Goal: Transaction & Acquisition: Register for event/course

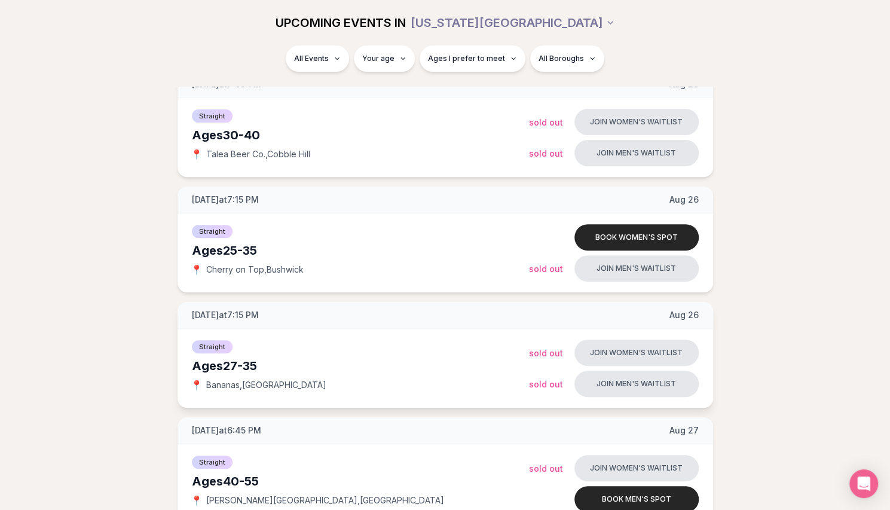
scroll to position [235, 0]
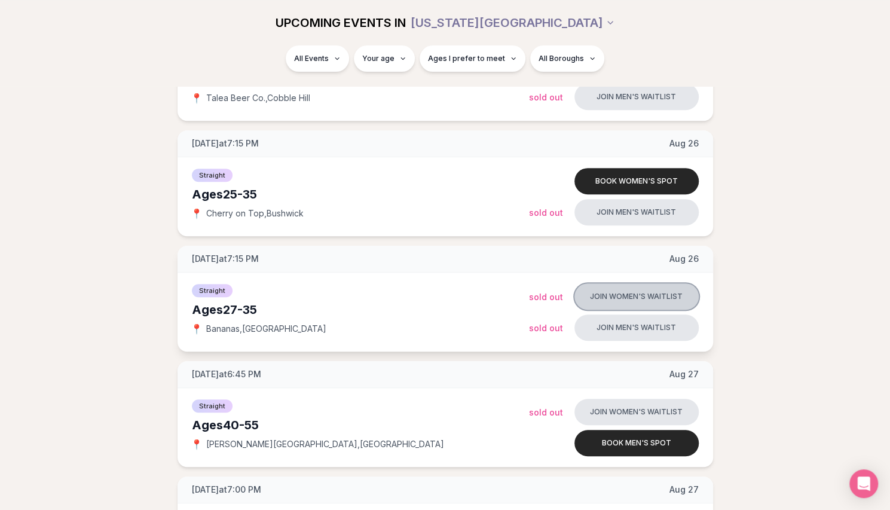
click at [643, 306] on button "Join women's waitlist" at bounding box center [637, 296] width 124 height 26
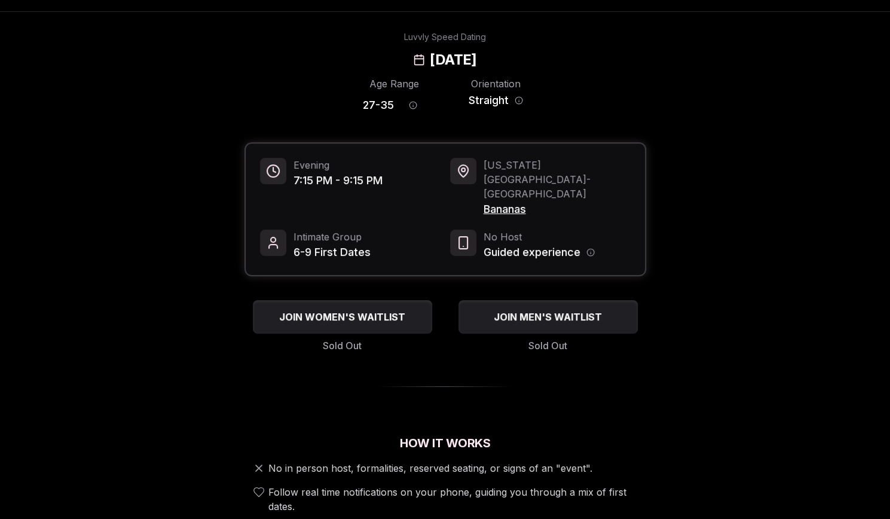
scroll to position [32, 0]
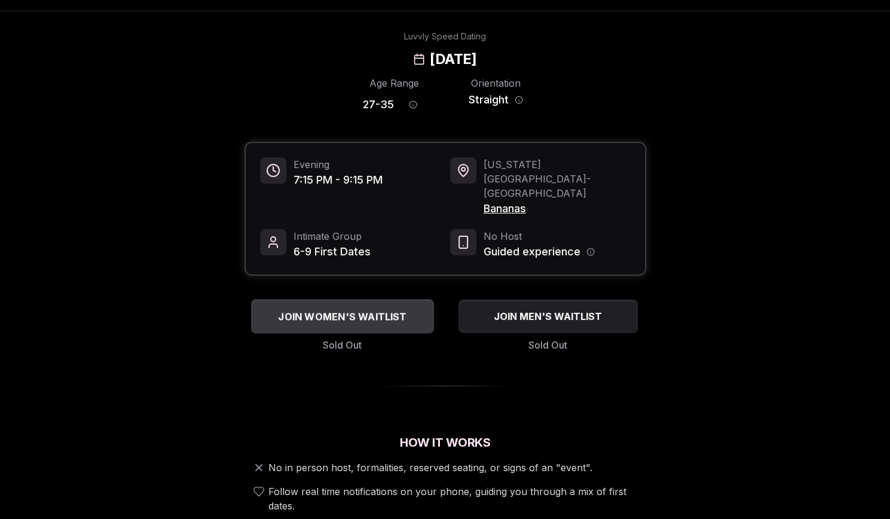
click at [355, 309] on span "JOIN WOMEN'S WAITLIST" at bounding box center [342, 316] width 133 height 14
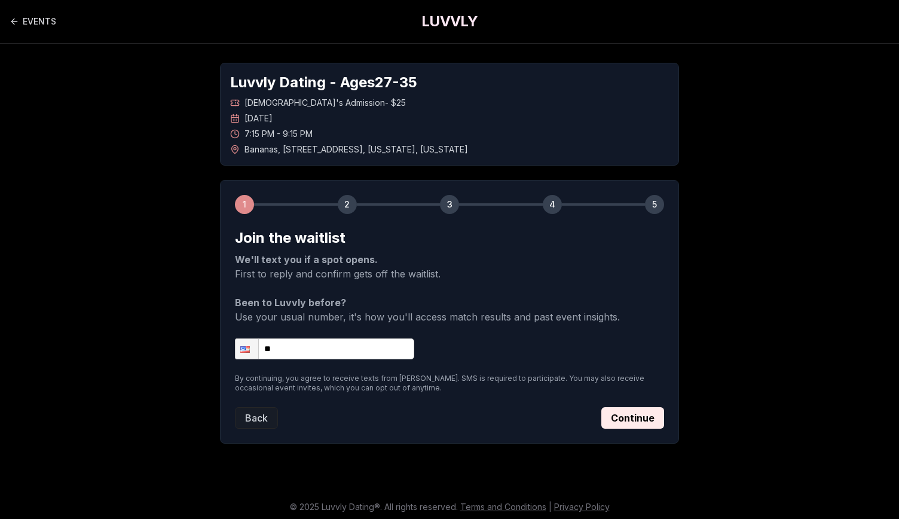
click at [309, 346] on input "**" at bounding box center [324, 348] width 179 height 21
type input "**********"
click at [621, 418] on button "Continue" at bounding box center [633, 418] width 63 height 22
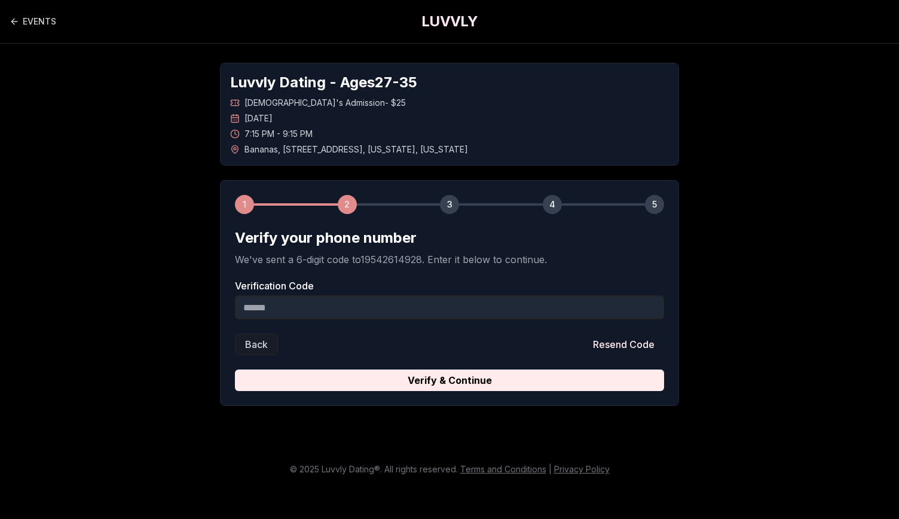
click at [406, 307] on input "Verification Code" at bounding box center [449, 307] width 429 height 24
type input "******"
click at [235, 370] on button "Verify & Continue" at bounding box center [449, 381] width 429 height 22
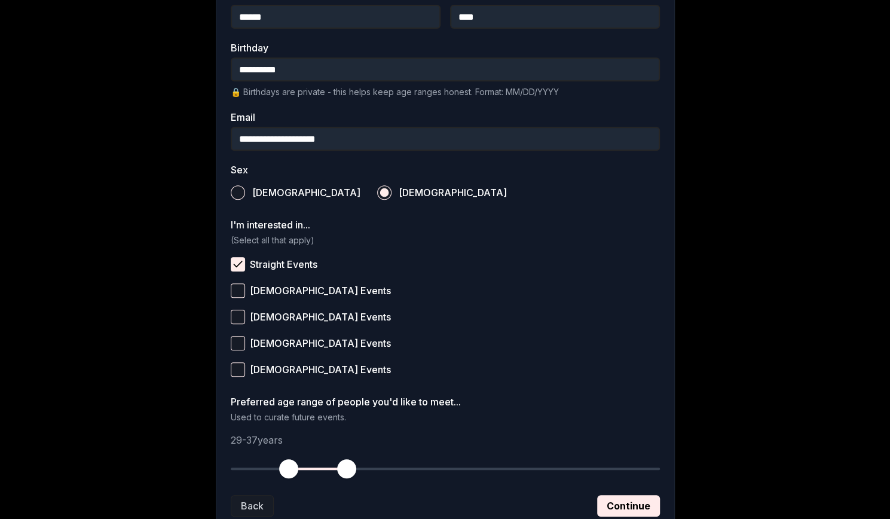
click at [406, 307] on label "[DEMOGRAPHIC_DATA] Events" at bounding box center [445, 317] width 429 height 26
click at [245, 310] on button "[DEMOGRAPHIC_DATA] Events" at bounding box center [238, 317] width 14 height 14
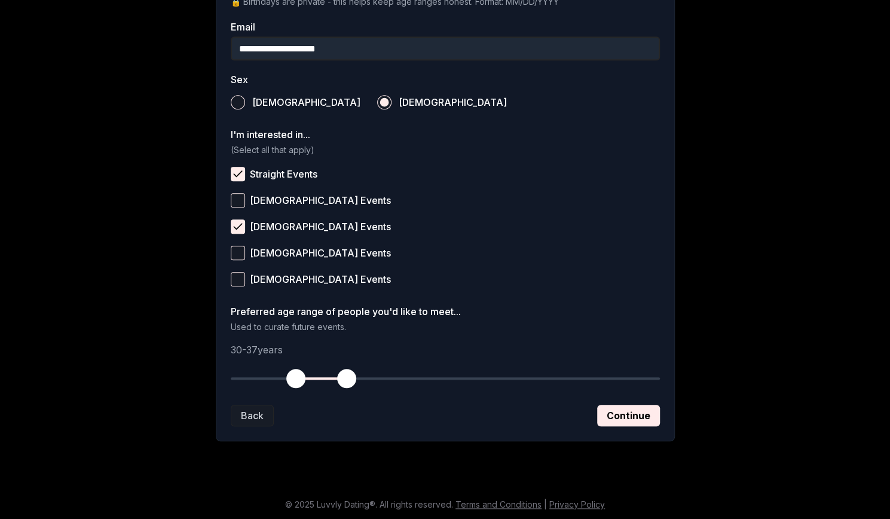
click at [294, 378] on span "button" at bounding box center [295, 378] width 19 height 19
click at [617, 416] on button "Continue" at bounding box center [628, 416] width 63 height 22
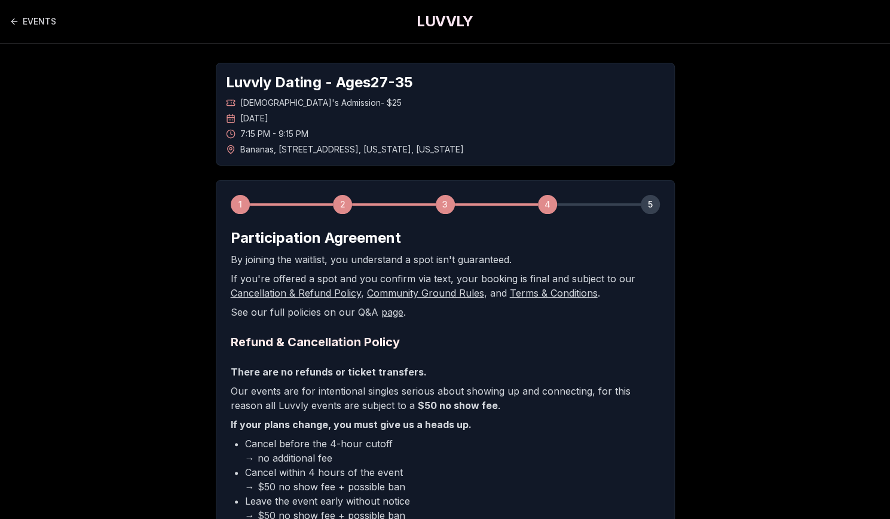
scroll to position [206, 0]
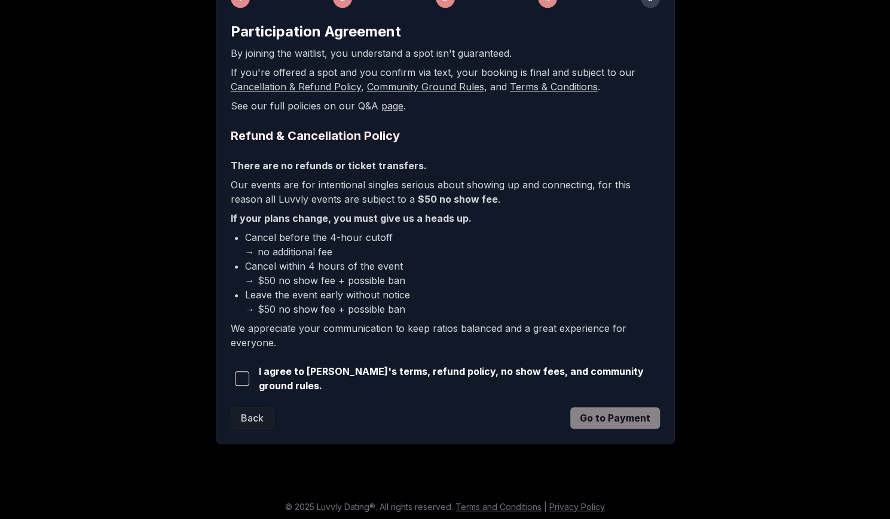
click at [242, 377] on span "button" at bounding box center [242, 378] width 14 height 14
click at [623, 407] on button "Go to Payment" at bounding box center [616, 418] width 90 height 22
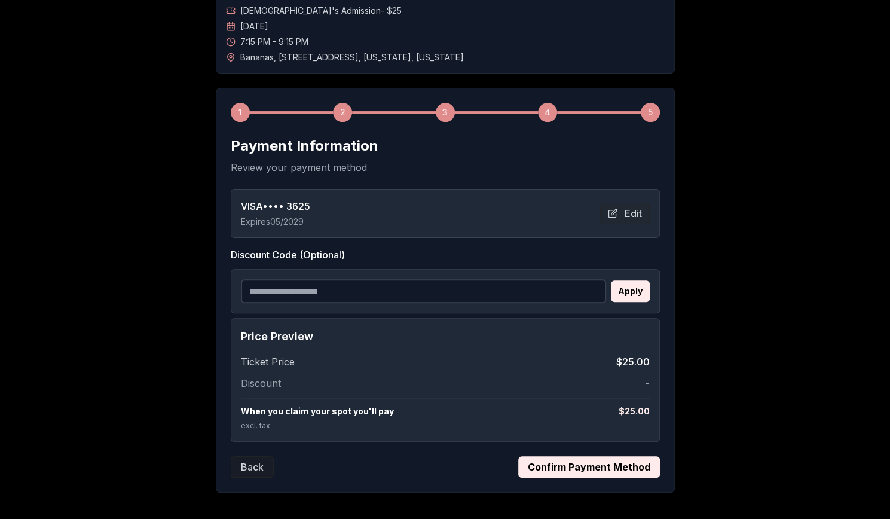
scroll to position [142, 0]
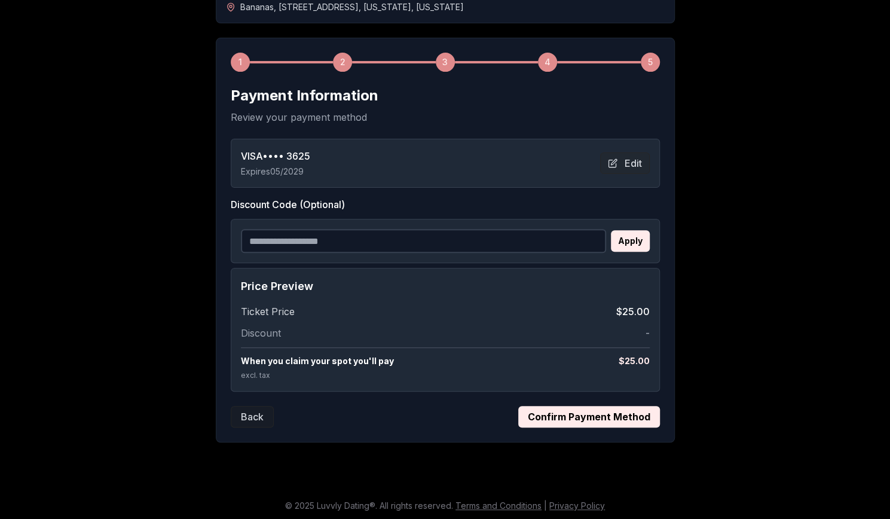
click at [575, 414] on button "Confirm Payment Method" at bounding box center [589, 417] width 142 height 22
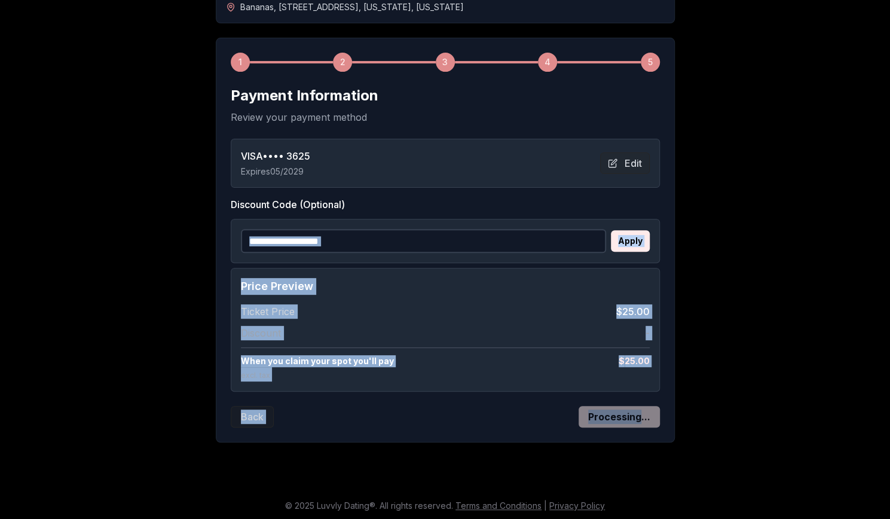
drag, startPoint x: 575, startPoint y: 414, endPoint x: 678, endPoint y: 173, distance: 262.8
click at [678, 173] on div "Luvvly Dating - Ages [DEMOGRAPHIC_DATA] [DEMOGRAPHIC_DATA]'s Admission - $25 [D…" at bounding box center [445, 181] width 837 height 560
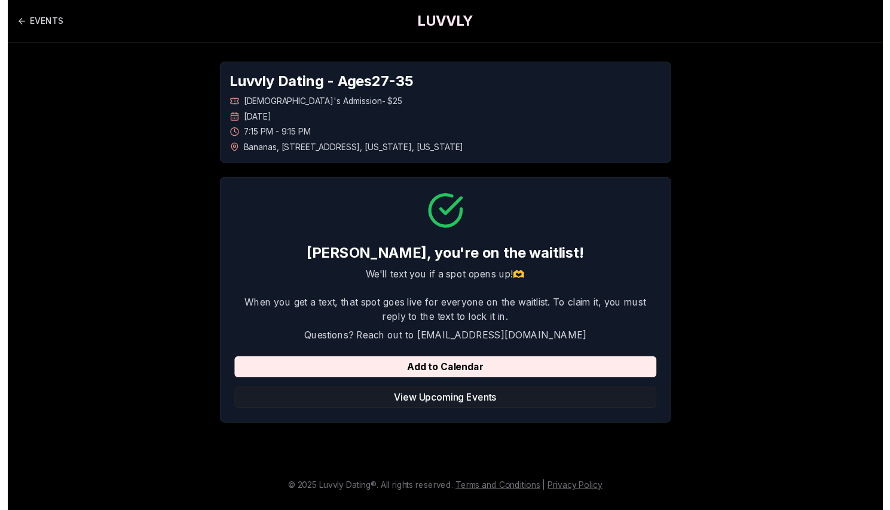
scroll to position [0, 0]
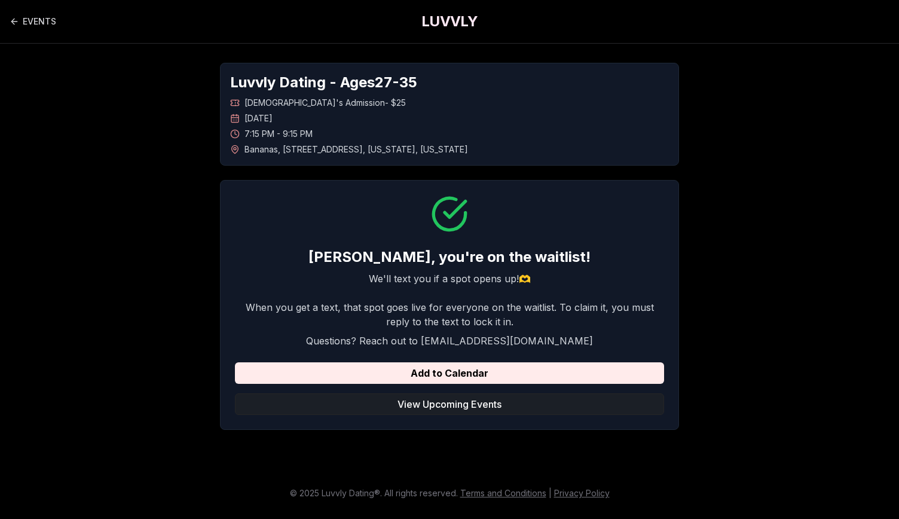
click at [476, 402] on button "View Upcoming Events" at bounding box center [449, 405] width 429 height 22
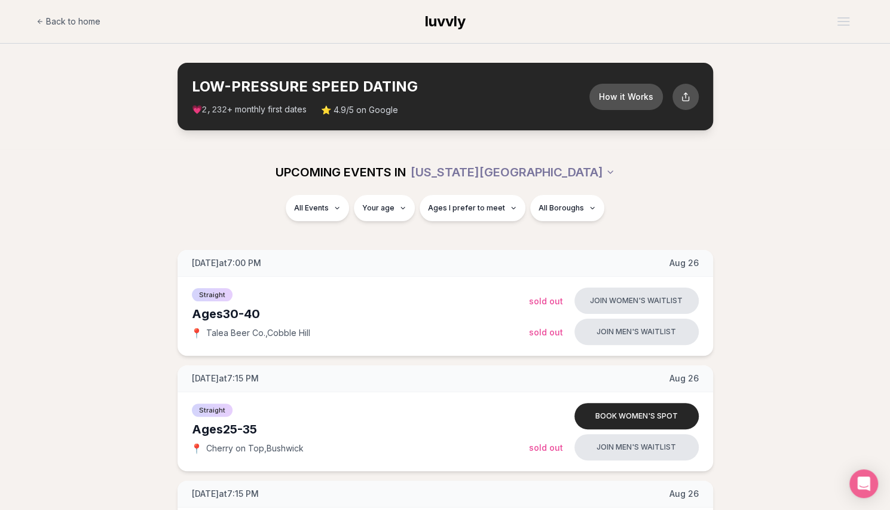
scroll to position [82, 0]
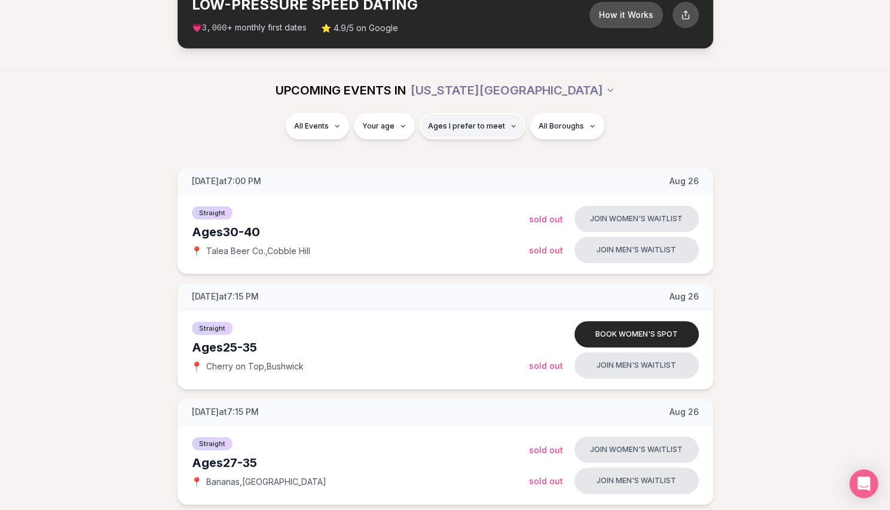
click at [456, 130] on button "Ages I prefer to meet" at bounding box center [473, 126] width 106 height 26
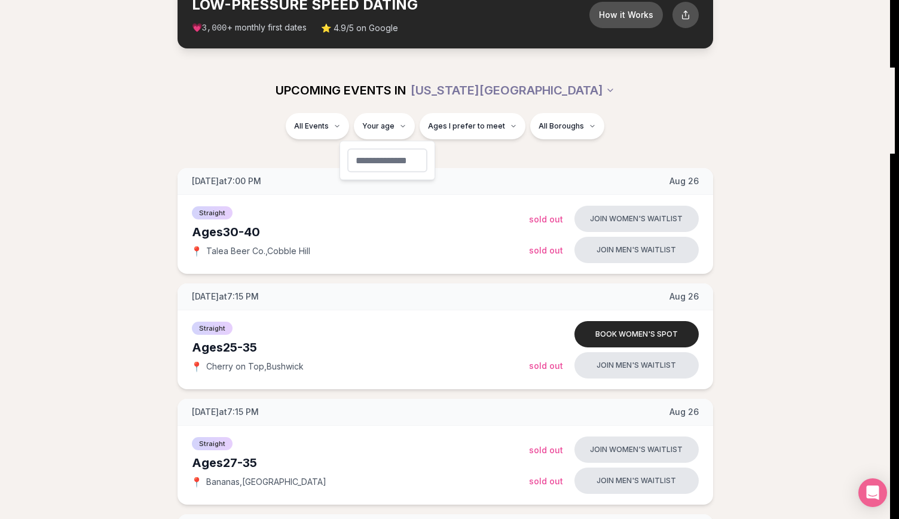
type input "**"
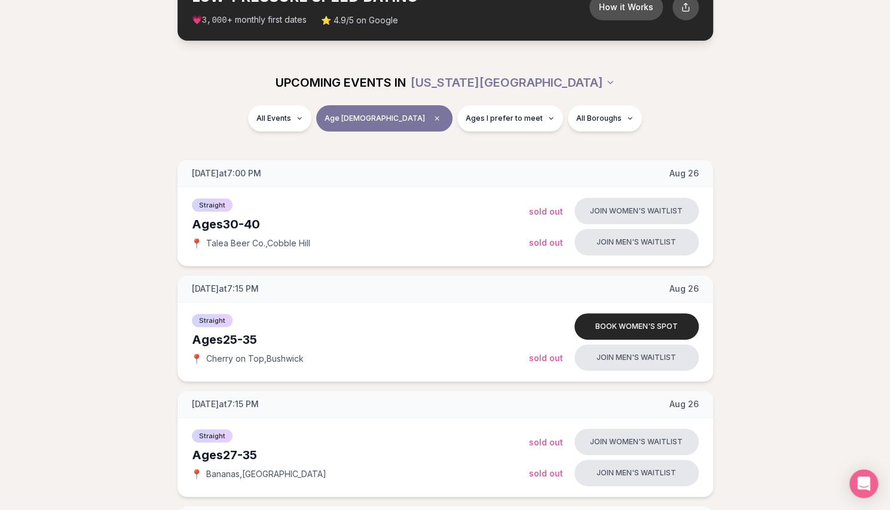
scroll to position [90, 0]
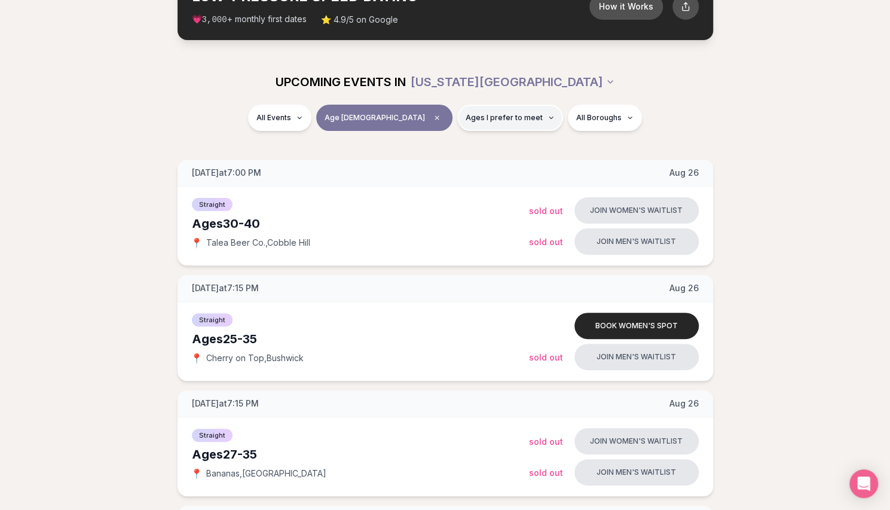
click at [466, 118] on span "Ages I prefer to meet" at bounding box center [504, 118] width 77 height 10
click at [426, 181] on button "Older than me" at bounding box center [426, 180] width 10 height 10
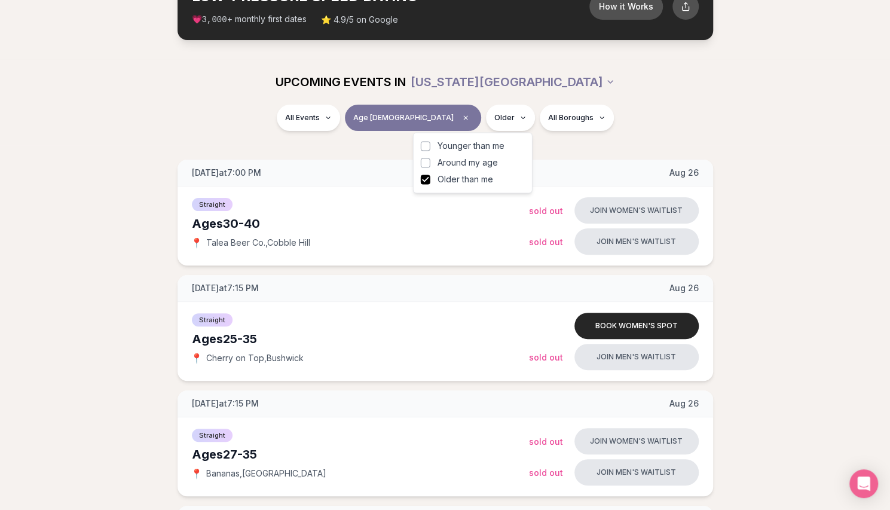
click at [605, 138] on div "All Events Age [DEMOGRAPHIC_DATA] Older All Boroughs" at bounding box center [445, 125] width 890 height 41
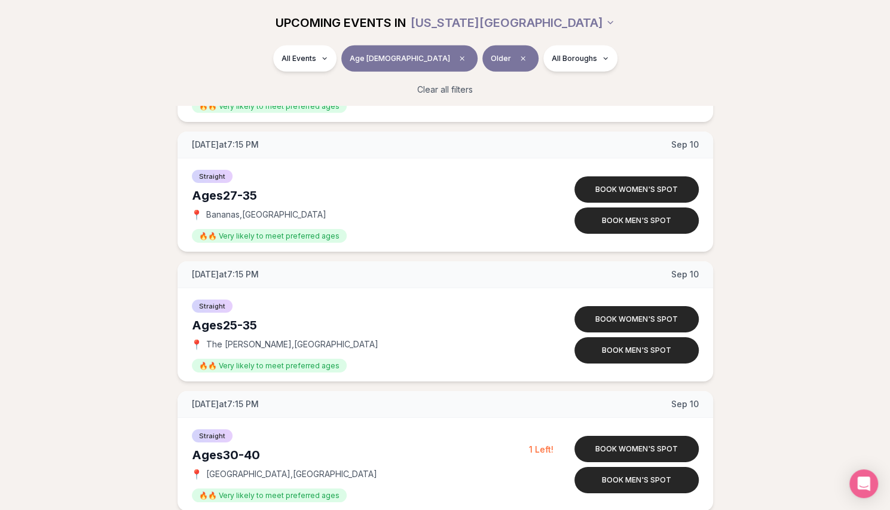
scroll to position [2215, 0]
